Goal: Information Seeking & Learning: Find specific page/section

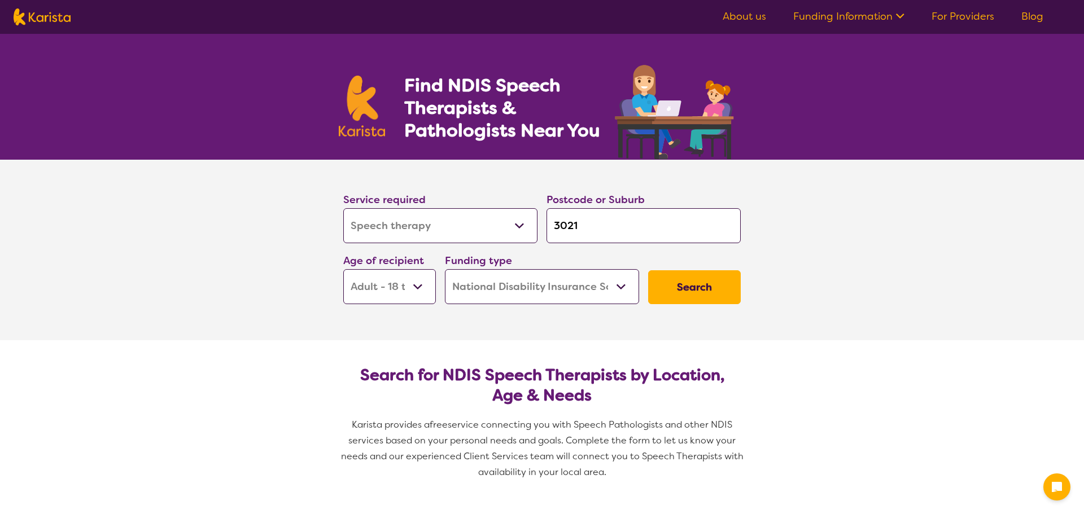
select select "Speech therapy"
select select "AD"
select select "NDIS"
select select "Speech therapy"
select select "AD"
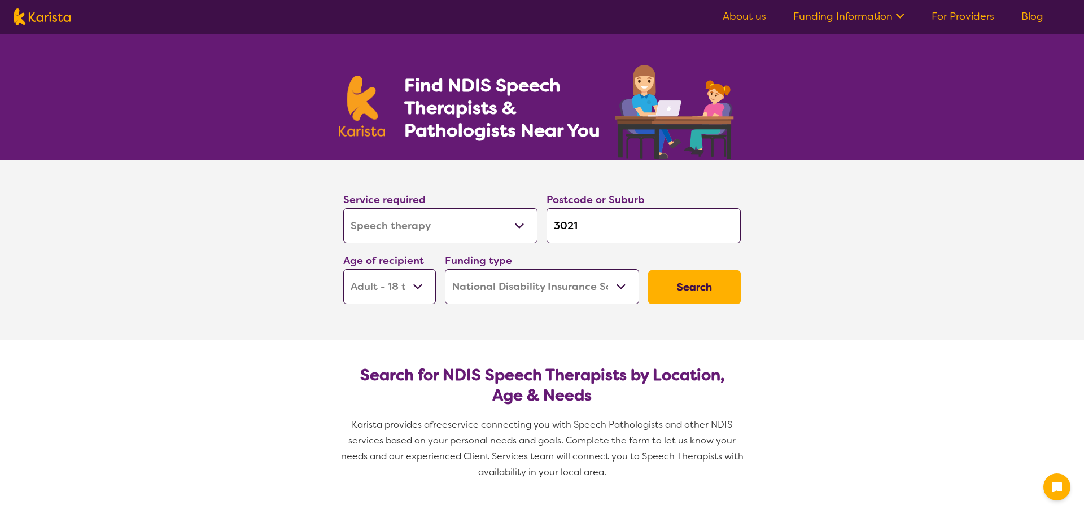
select select "NDIS"
click at [413, 291] on select "Early Childhood - 0 to 9 Child - 10 to 11 Adolescent - 12 to 17 Adult - 18 to 6…" at bounding box center [389, 286] width 93 height 35
select select "EC"
click at [343, 269] on select "Early Childhood - 0 to 9 Child - 10 to 11 Adolescent - 12 to 17 Adult - 18 to 6…" at bounding box center [389, 286] width 93 height 35
select select "EC"
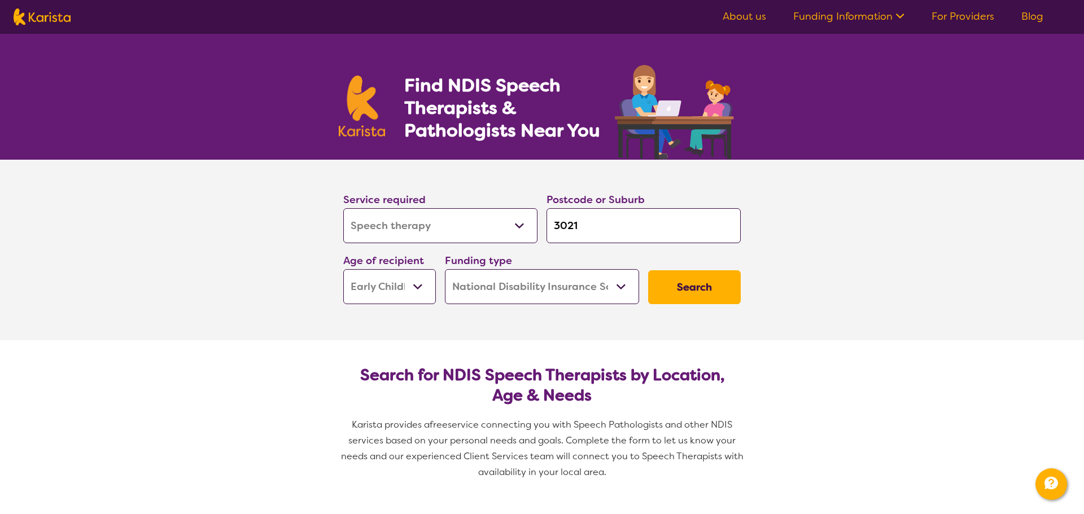
click at [685, 291] on button "Search" at bounding box center [694, 287] width 93 height 34
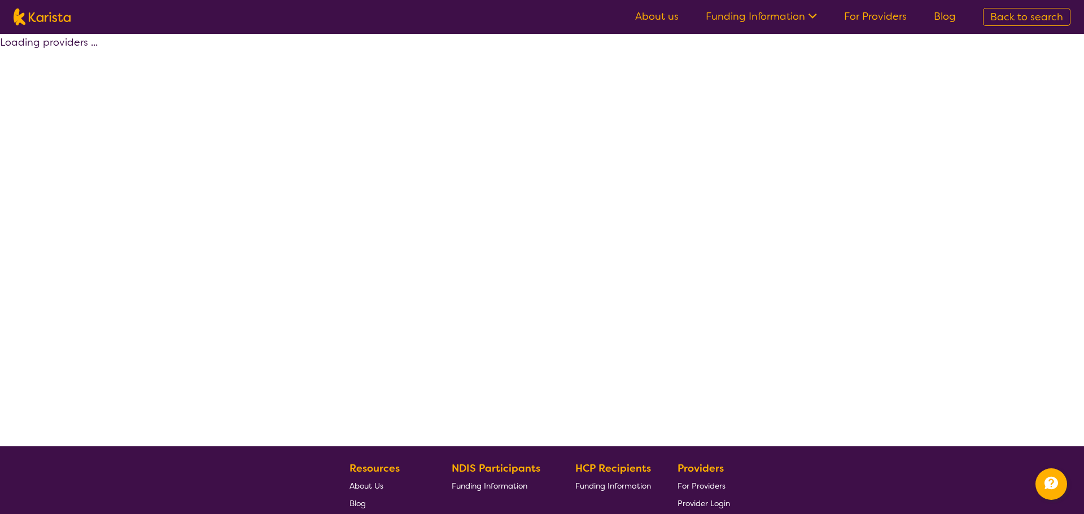
select select "by_score"
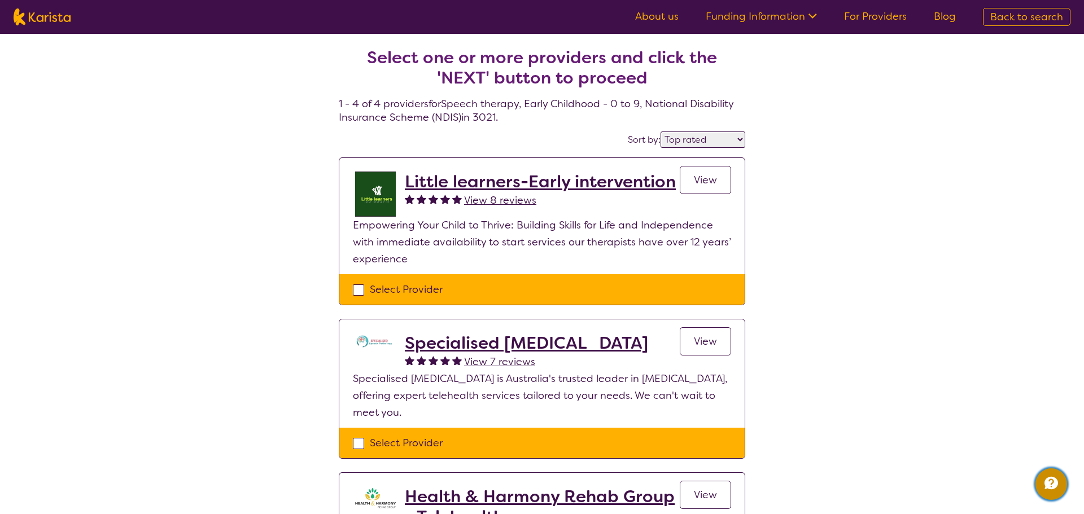
click at [1057, 493] on icon "Channel Menu" at bounding box center [1051, 483] width 23 height 23
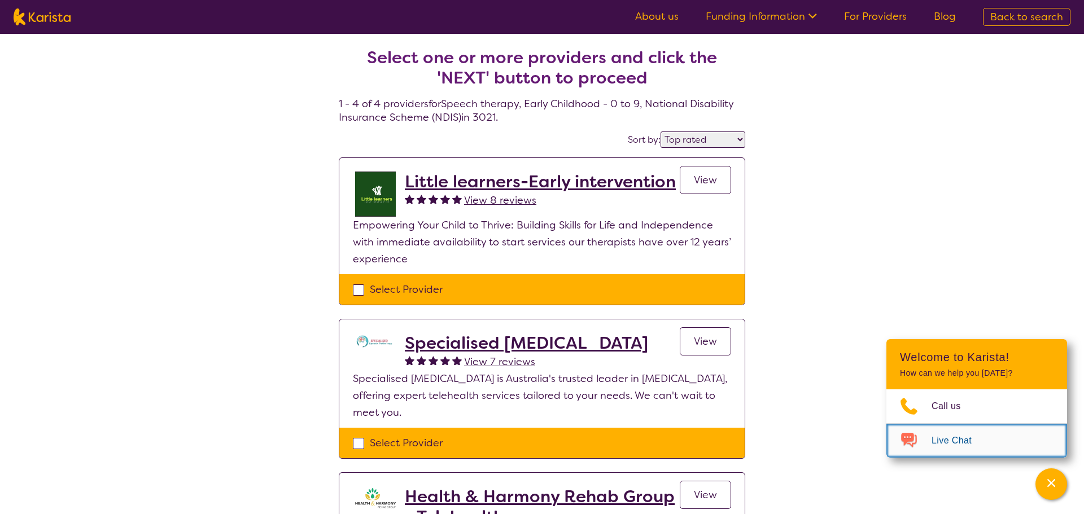
click at [982, 447] on span "Live Chat" at bounding box center [958, 440] width 54 height 17
